Goal: Information Seeking & Learning: Learn about a topic

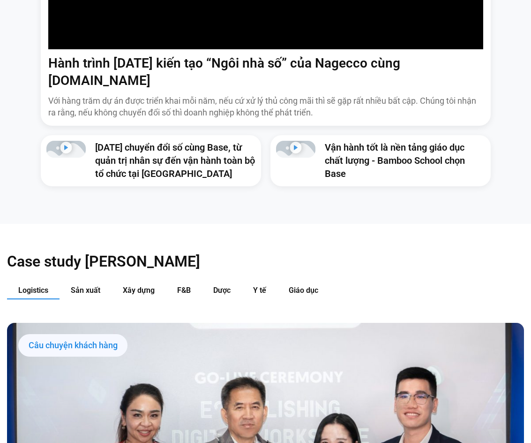
scroll to position [797, 0]
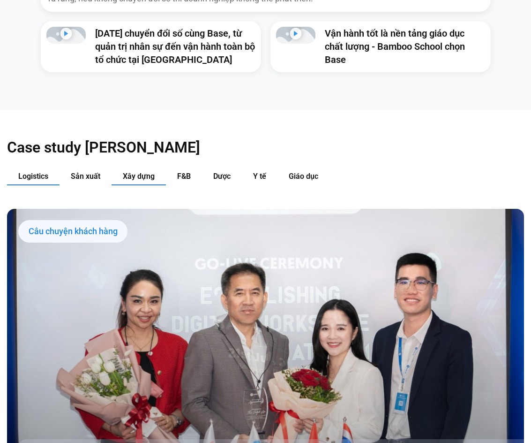
click at [153, 172] on span "Xây dựng" at bounding box center [139, 176] width 32 height 9
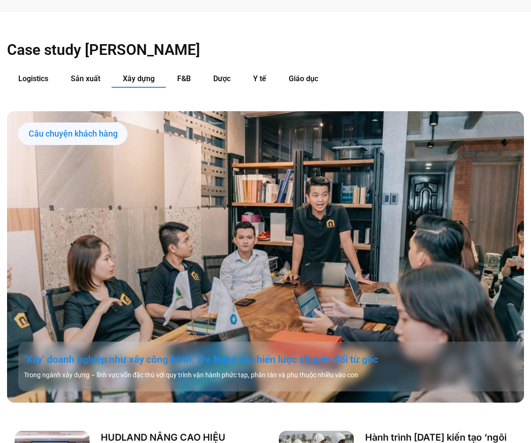
scroll to position [891, 0]
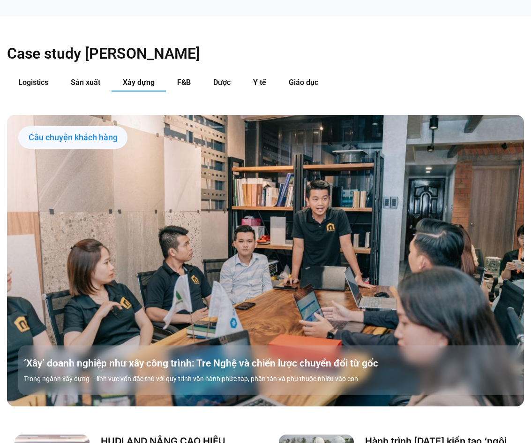
click at [105, 126] on div "Câu chuyện khách hàng" at bounding box center [72, 137] width 109 height 23
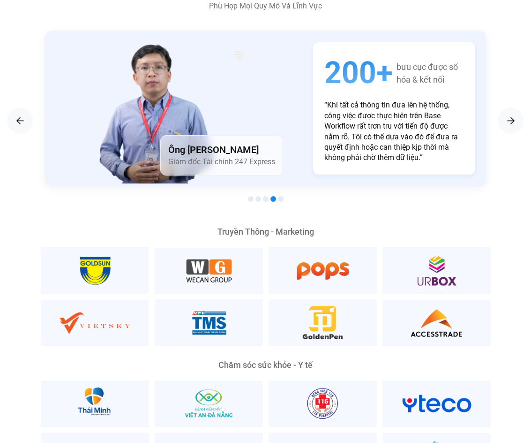
scroll to position [1500, 0]
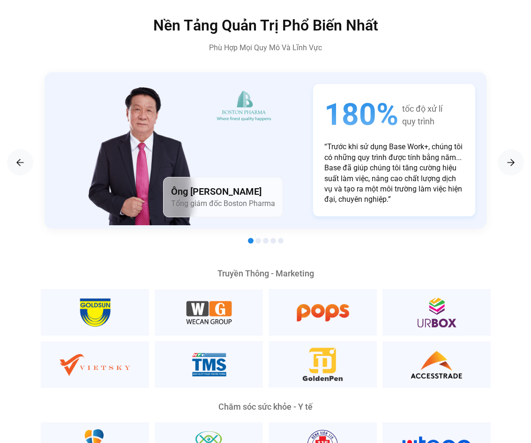
click at [246, 235] on div at bounding box center [266, 240] width 442 height 11
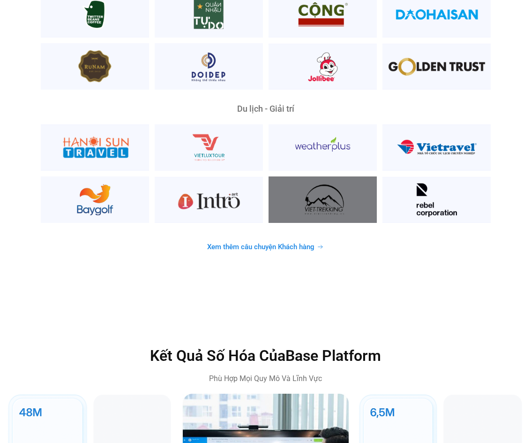
scroll to position [2344, 0]
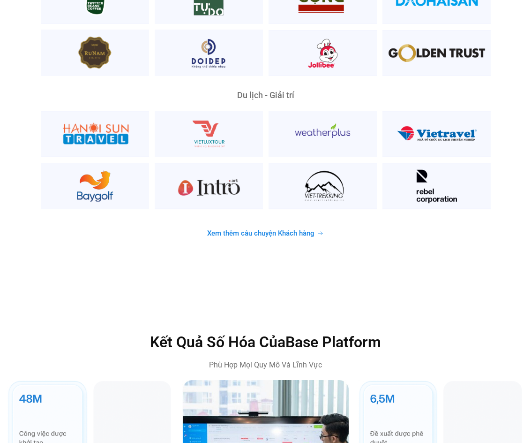
click at [321, 230] on icon at bounding box center [320, 233] width 7 height 7
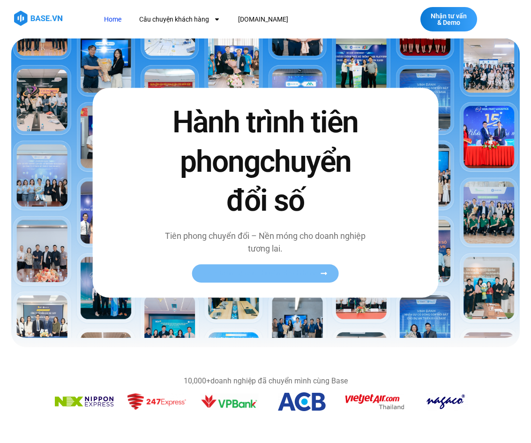
click at [322, 268] on link "Xem toàn bộ câu chuyện khách hàng" at bounding box center [265, 273] width 147 height 18
click at [323, 272] on icon at bounding box center [324, 273] width 7 height 7
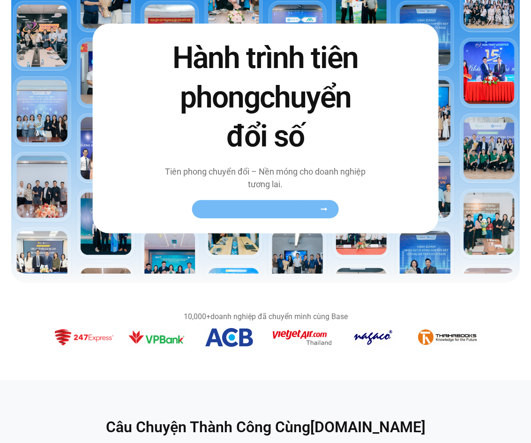
scroll to position [94, 0]
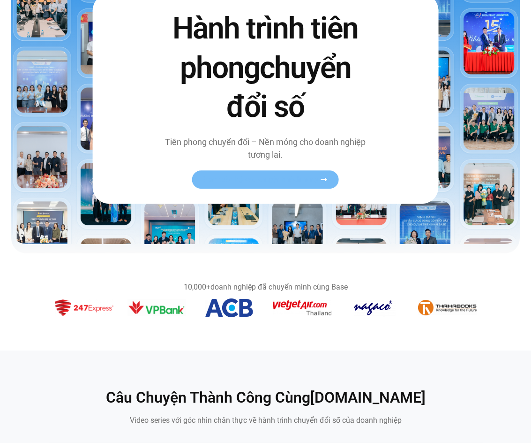
click at [293, 176] on span "Xem toàn bộ câu chuyện khách hàng" at bounding box center [260, 179] width 115 height 7
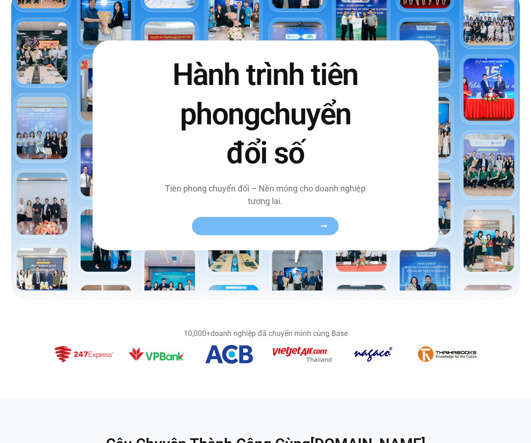
scroll to position [0, 0]
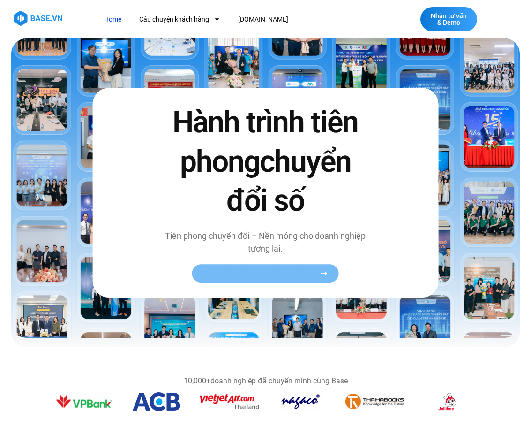
click at [312, 278] on link "Xem toàn bộ câu chuyện khách hàng" at bounding box center [265, 273] width 147 height 18
click at [322, 275] on icon at bounding box center [324, 273] width 7 height 7
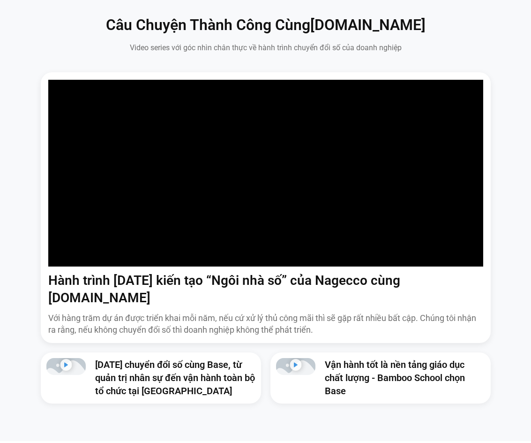
scroll to position [469, 0]
